Goal: Contribute content: Add original content to the website for others to see

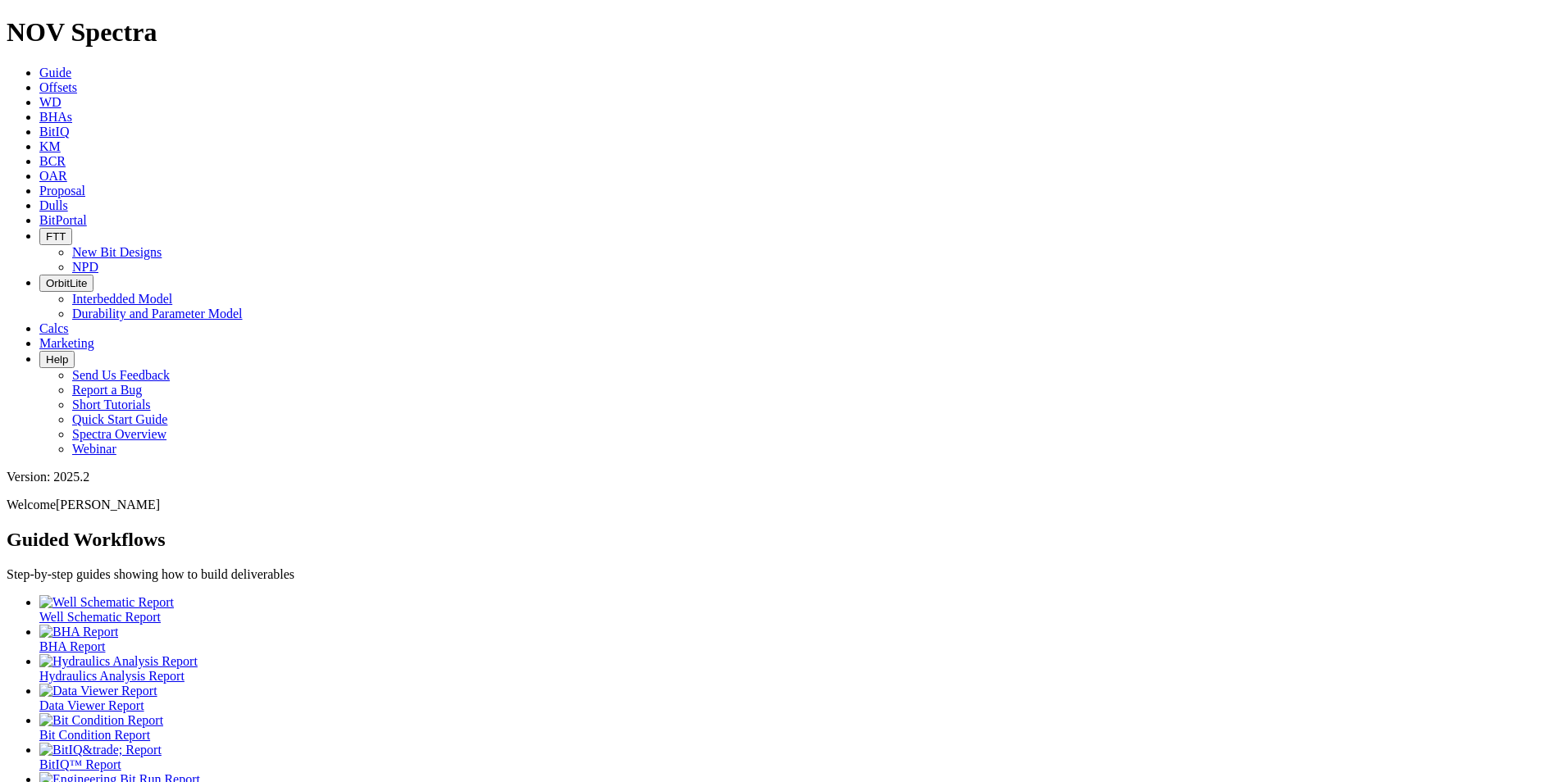
click at [68, 198] on link "Dulls" at bounding box center [53, 205] width 28 height 14
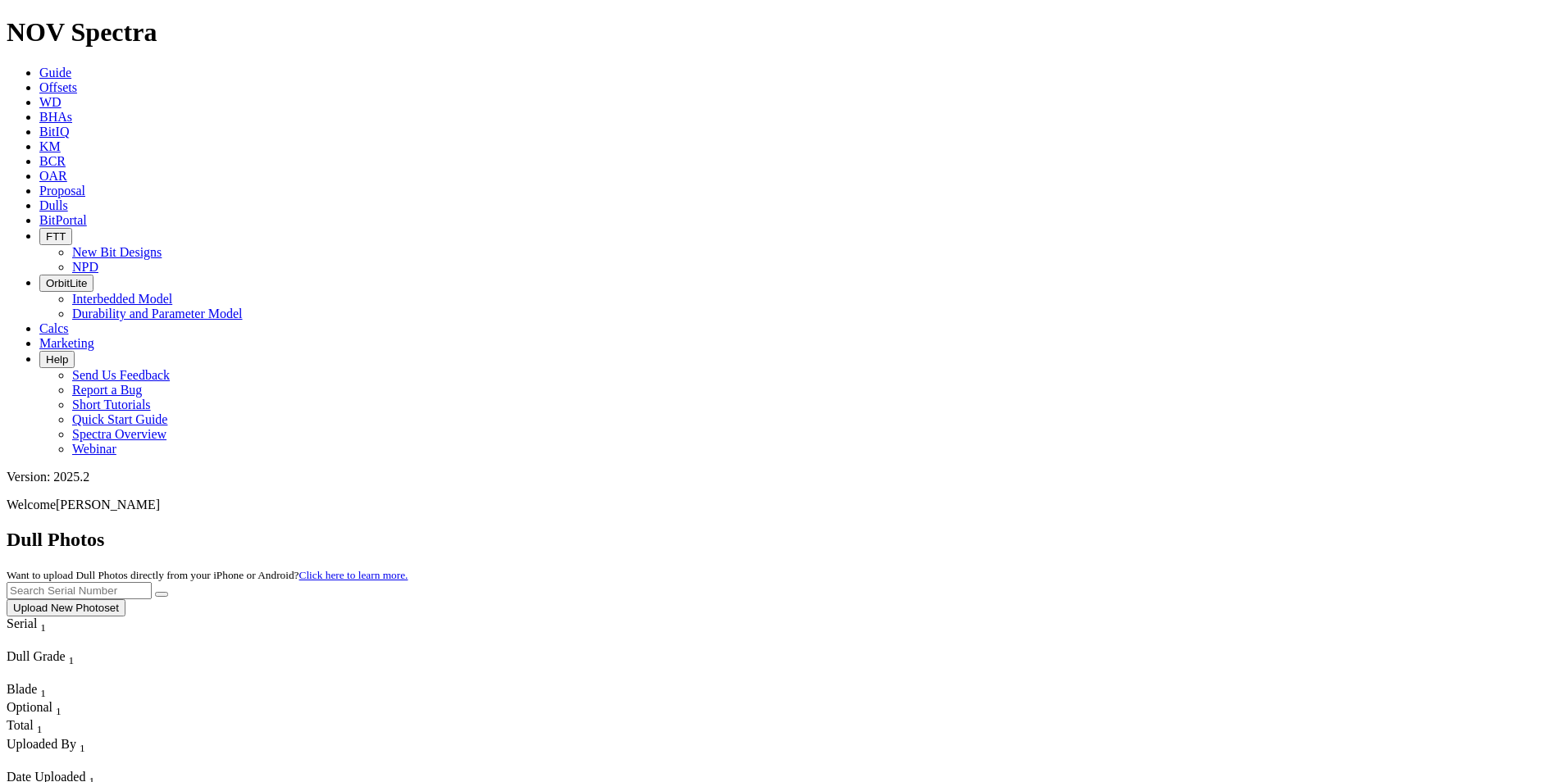
click at [126, 599] on button "Upload New Photoset" at bounding box center [66, 607] width 119 height 17
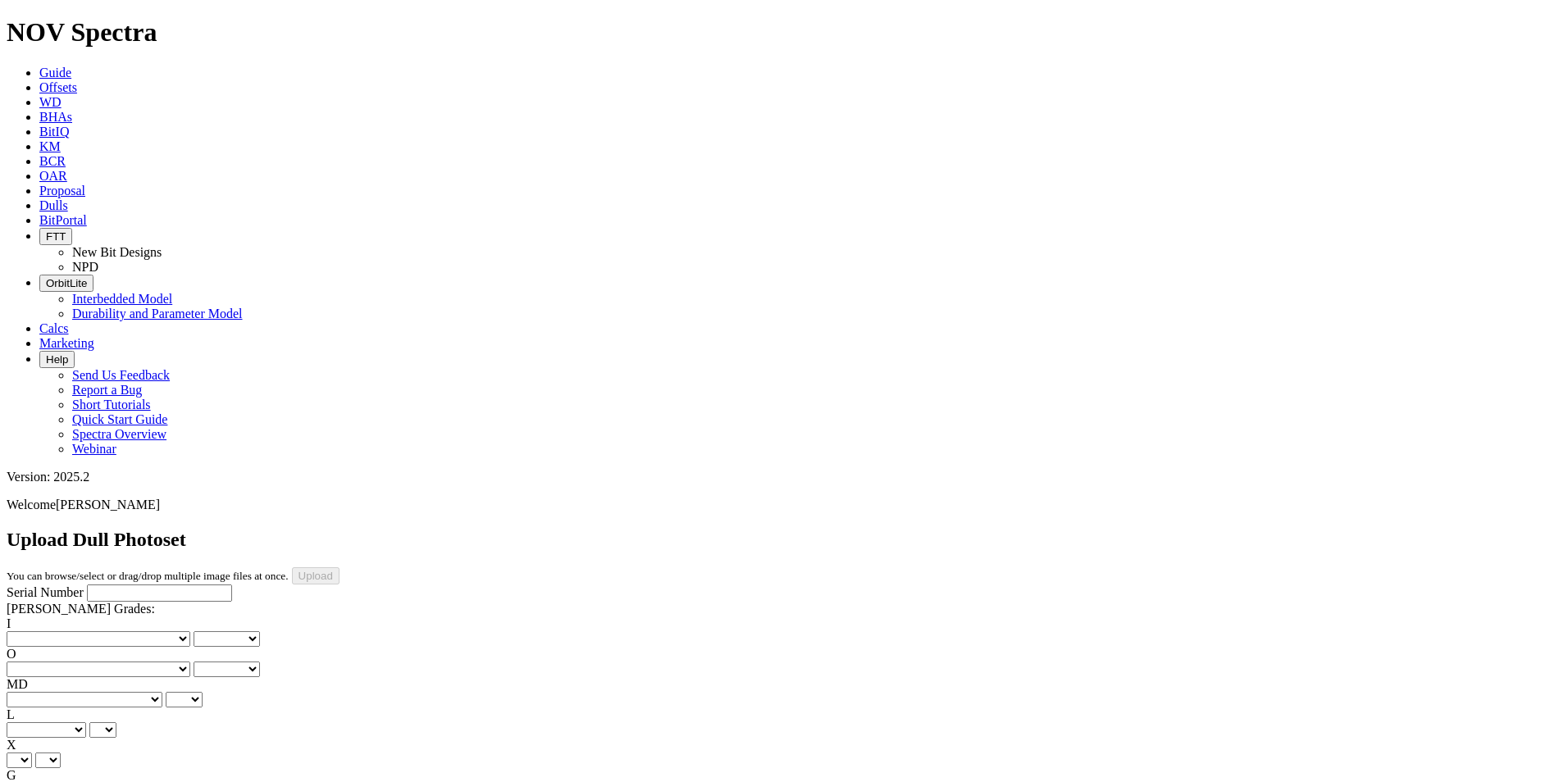
click at [135, 585] on div "Serial Number" at bounding box center [784, 593] width 1555 height 17
click at [68, 198] on span "Dulls" at bounding box center [53, 205] width 28 height 14
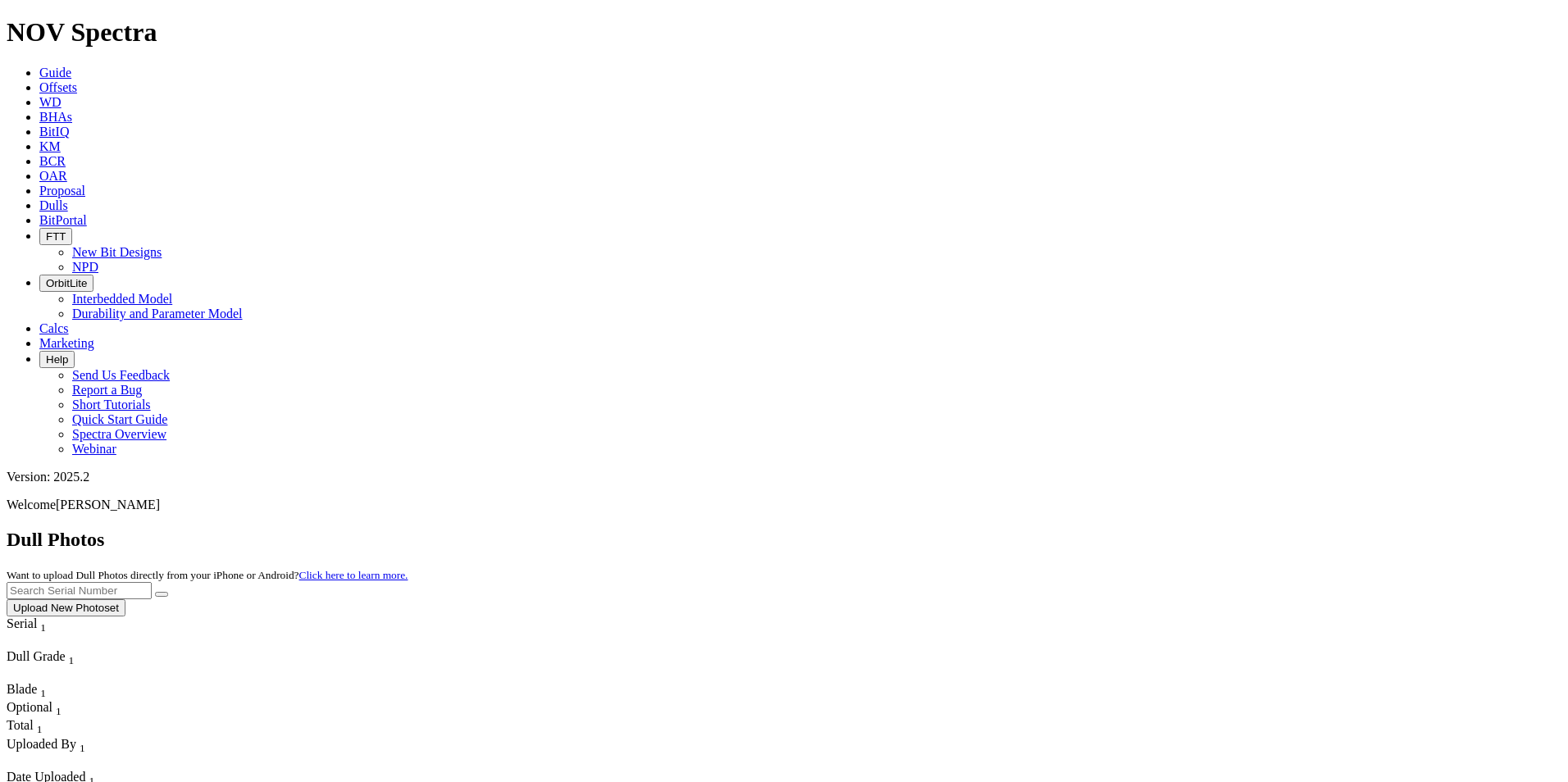
click at [126, 599] on button "Upload New Photoset" at bounding box center [66, 607] width 119 height 17
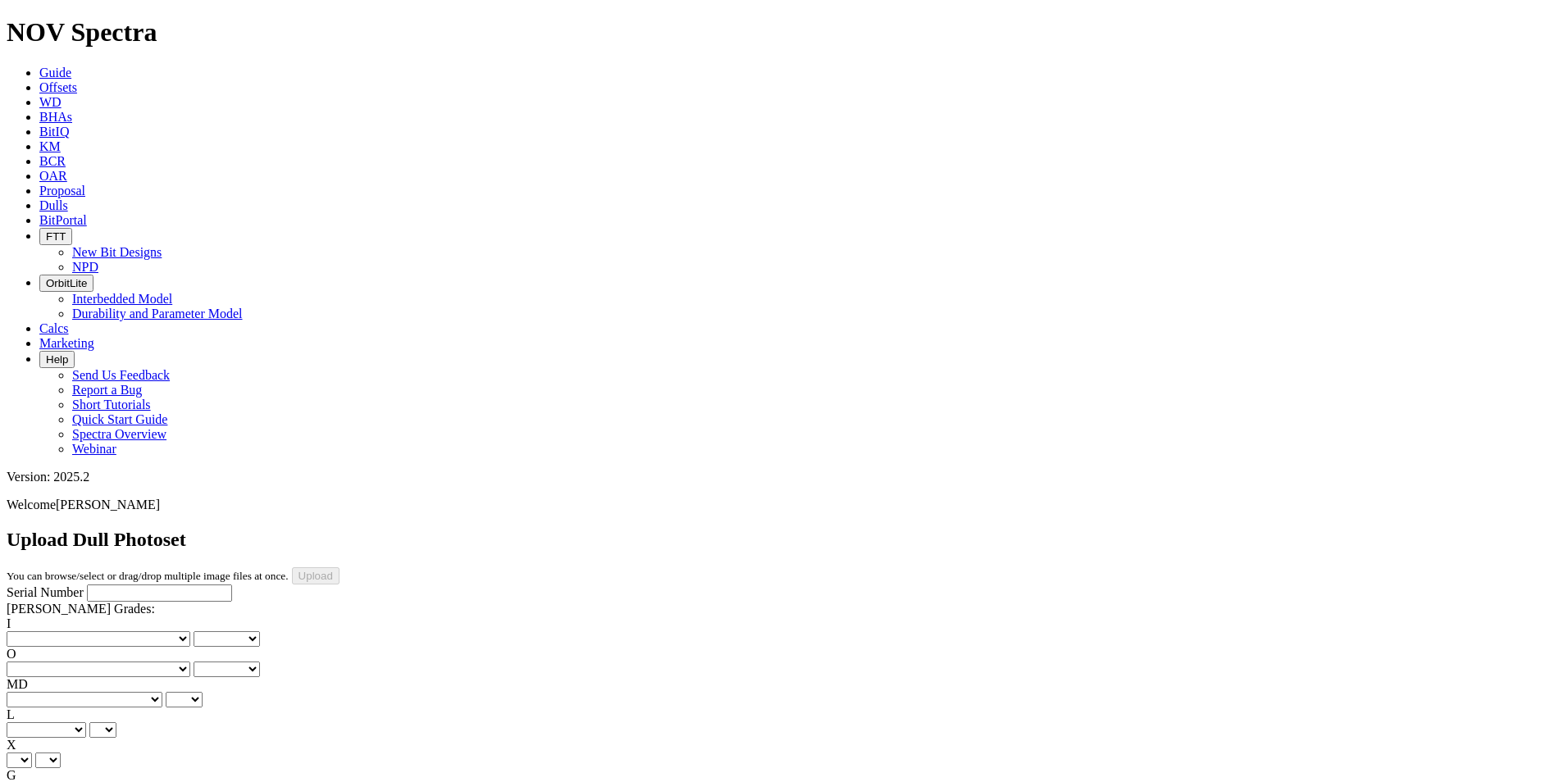
scroll to position [359, 0]
